Goal: Navigation & Orientation: Find specific page/section

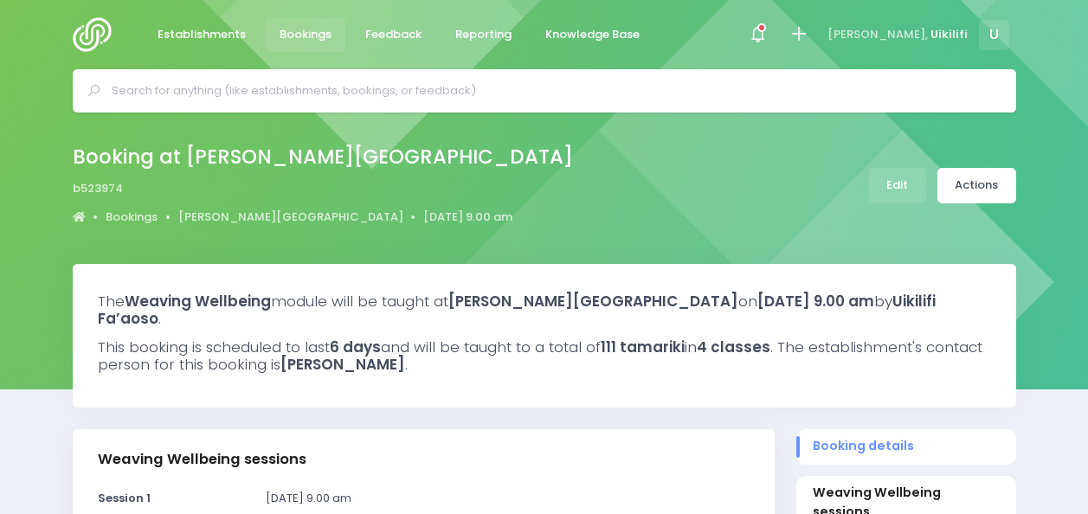
select select "5"
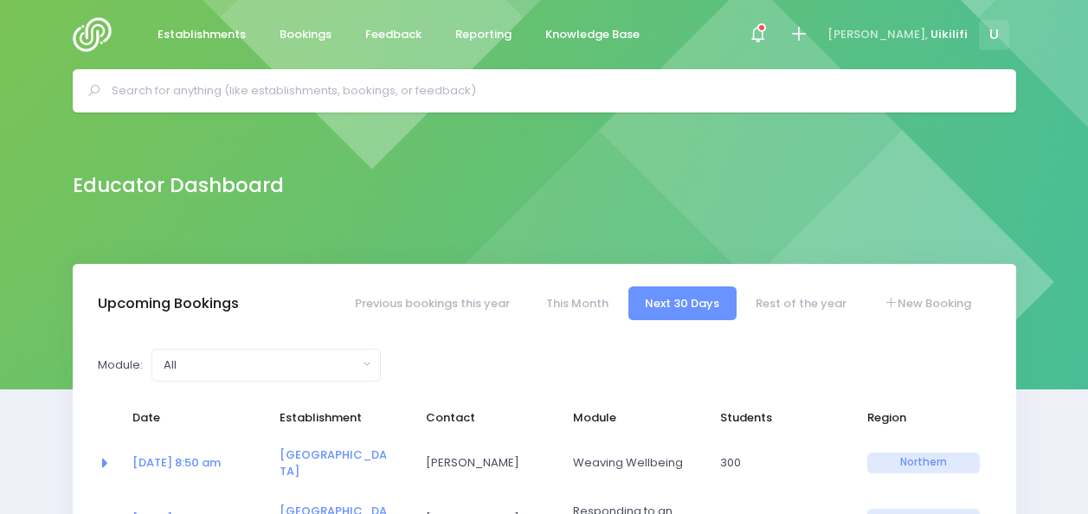
select select "5"
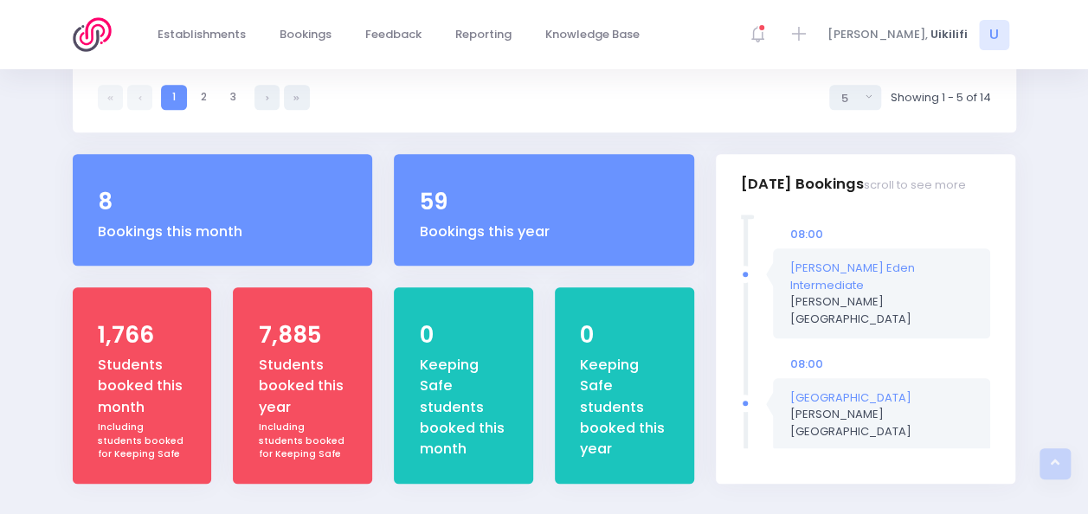
scroll to position [671, 0]
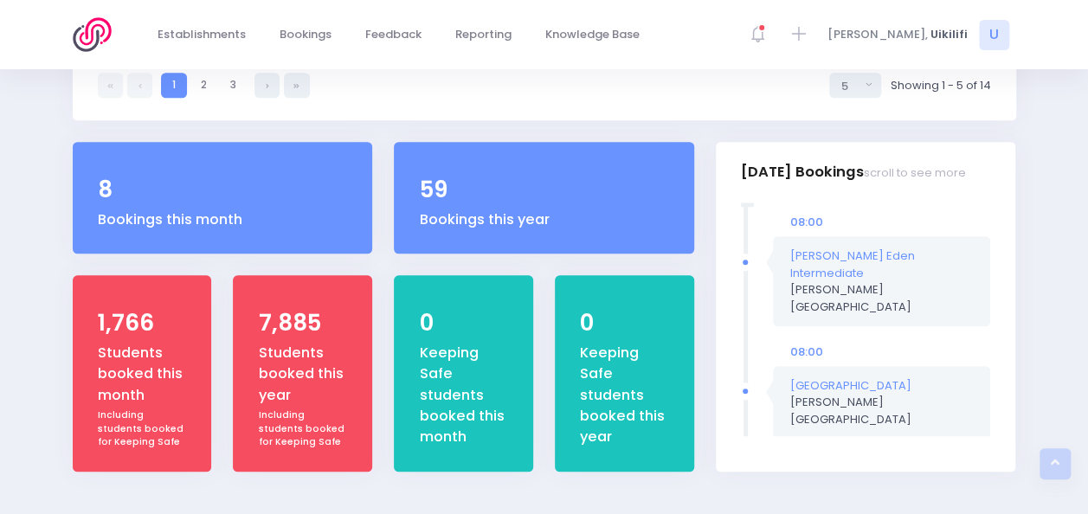
click at [990, 360] on div "08:00 Glen Eden Intermediate Jess Bates Northern Region 08:00" at bounding box center [866, 336] width 300 height 269
click at [296, 343] on div "Students booked this year" at bounding box center [303, 374] width 88 height 63
click at [1015, 197] on div "Today's Bookings scroll to see more 08:00 Glen Eden Intermediate 08:00" at bounding box center [865, 317] width 322 height 351
